Goal: Information Seeking & Learning: Learn about a topic

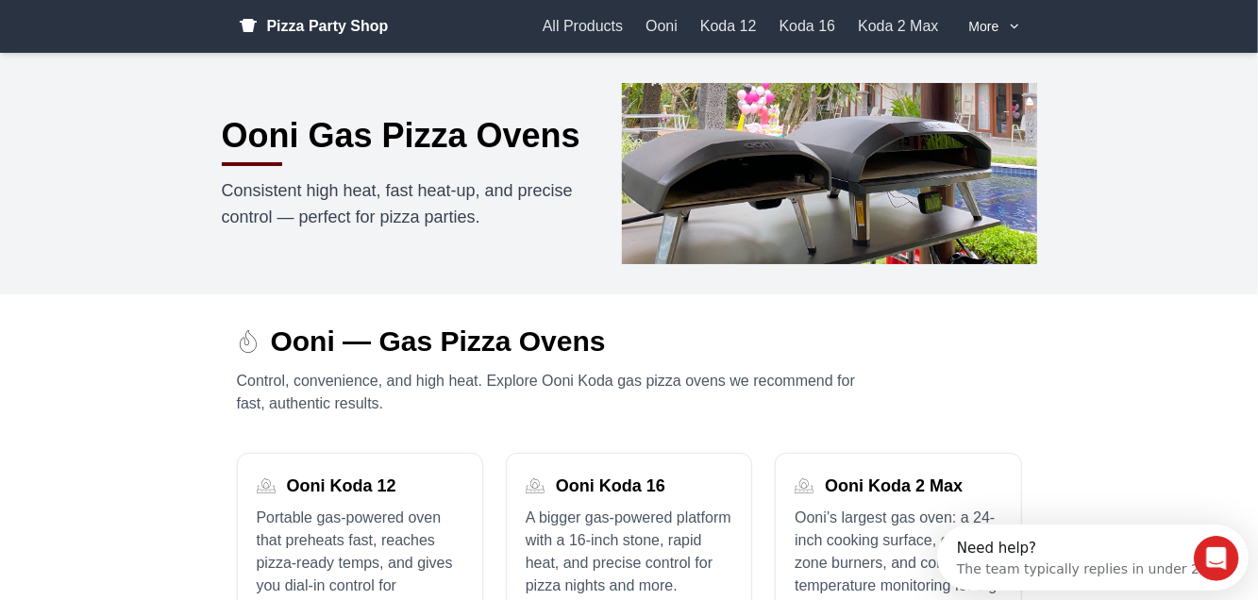
drag, startPoint x: 1159, startPoint y: 395, endPoint x: 1158, endPoint y: 379, distance: 16.1
click at [1159, 394] on main "Ooni — Gas Pizza Ovens Control, convenience, and high heat. Explore Ooni Koda g…" at bounding box center [629, 610] width 1258 height 632
click at [979, 20] on span "More" at bounding box center [984, 26] width 30 height 19
click at [665, 25] on link "Ooni" at bounding box center [661, 26] width 32 height 23
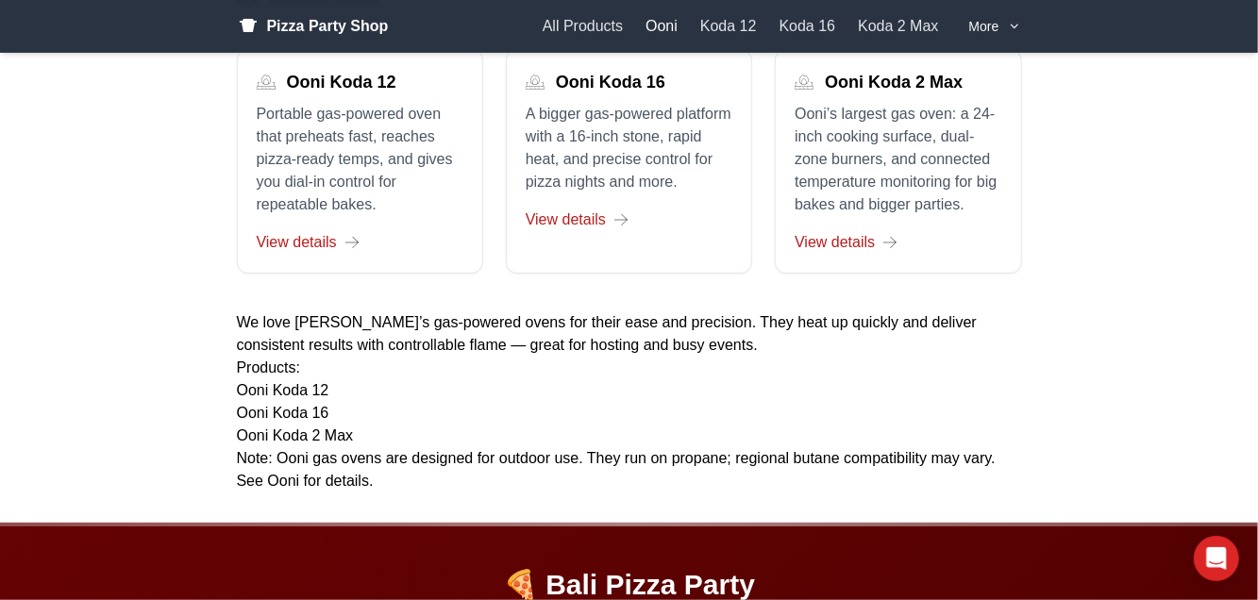
scroll to position [471, 0]
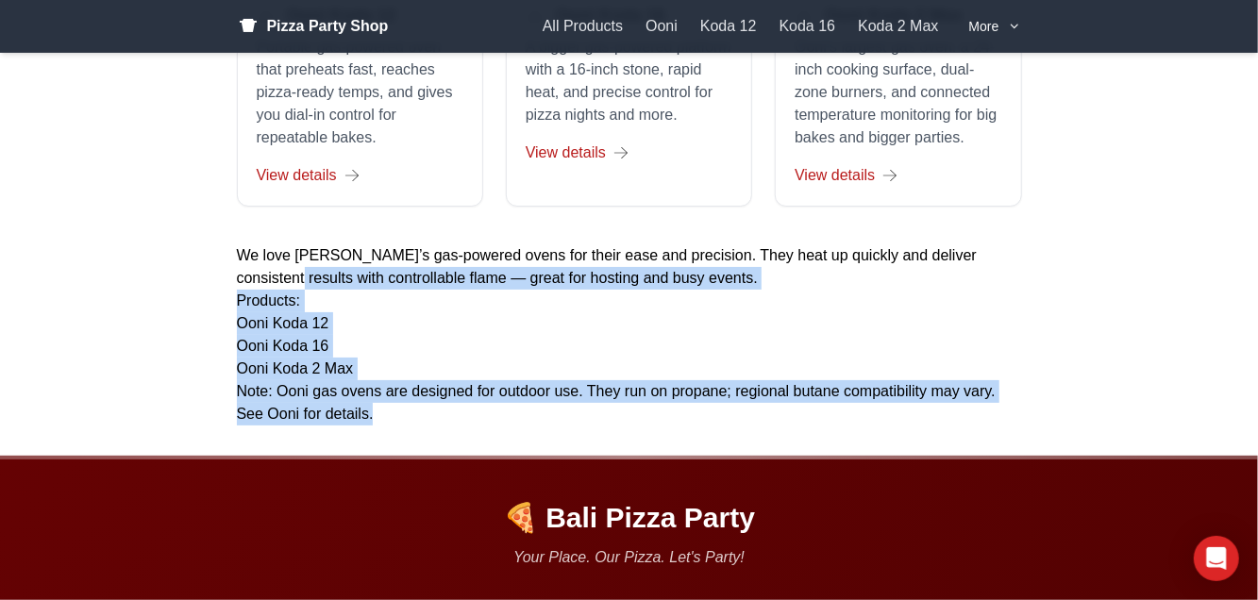
drag, startPoint x: 197, startPoint y: 274, endPoint x: 609, endPoint y: 415, distance: 435.9
click at [609, 415] on main "Ooni — Gas Pizza Ovens Control, convenience, and high heat. Explore Ooni Koda g…" at bounding box center [629, 140] width 1258 height 632
click at [609, 415] on p "Note: Ooni gas ovens are designed for outdoor use. They run on propane; regiona…" at bounding box center [629, 402] width 785 height 45
